Goal: Navigation & Orientation: Find specific page/section

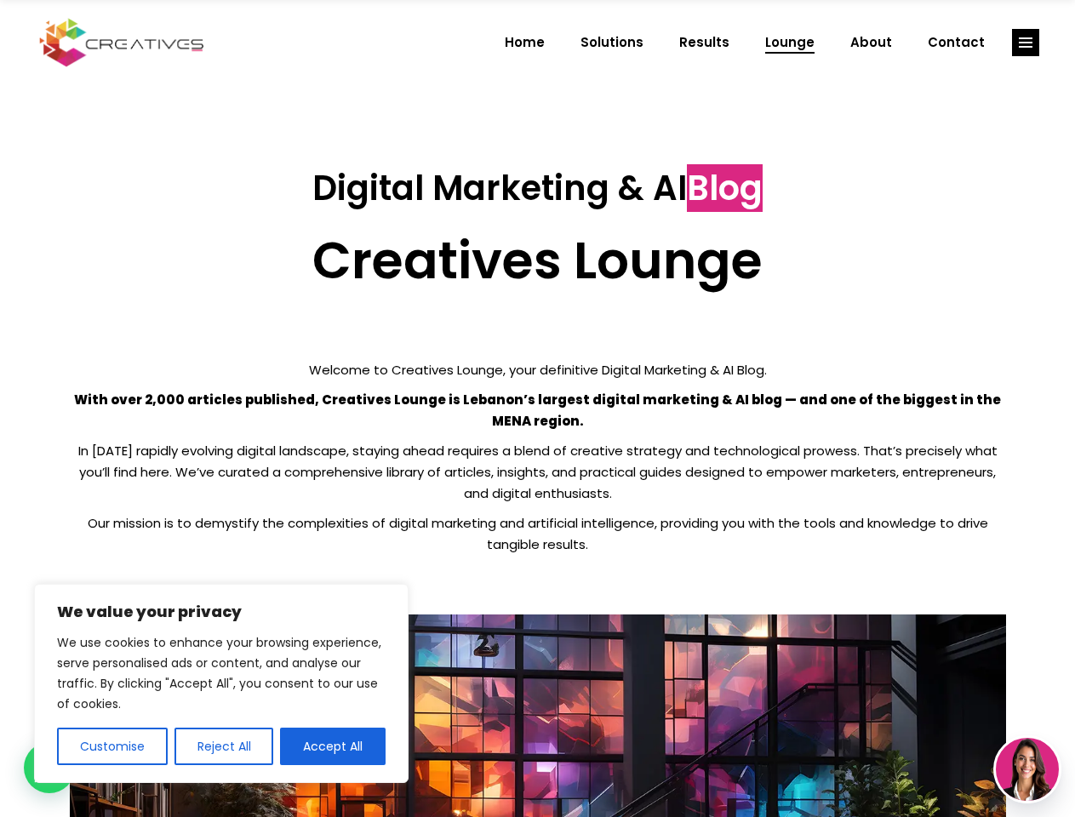
click at [537, 408] on p "With over 2,000 articles published, Creatives Lounge is Lebanon’s largest digit…" at bounding box center [538, 410] width 936 height 43
click at [111, 746] on button "Customise" at bounding box center [112, 745] width 111 height 37
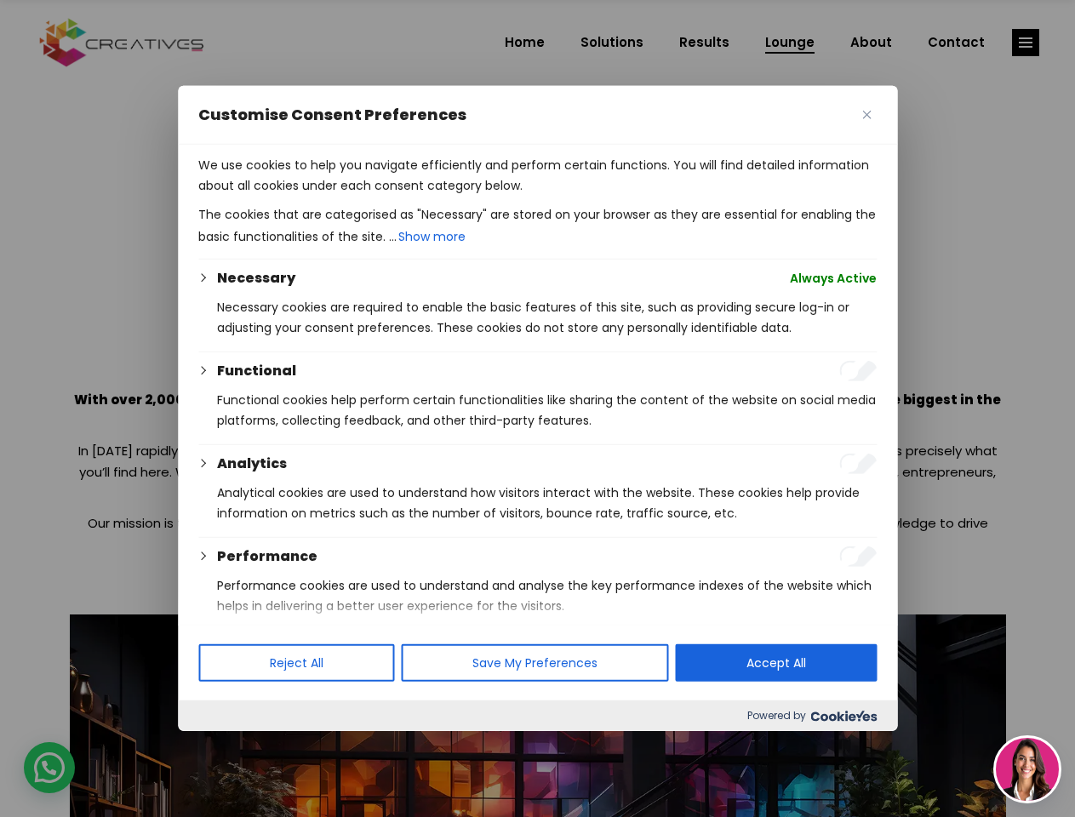
click at [223, 746] on div at bounding box center [537, 408] width 1075 height 817
click at [333, 196] on p "We use cookies to help you navigate efficiently and perform certain functions. …" at bounding box center [537, 175] width 678 height 41
click at [1025, 43] on div at bounding box center [537, 408] width 1075 height 817
click at [1027, 769] on img at bounding box center [1026, 769] width 63 height 63
